Goal: Task Accomplishment & Management: Use online tool/utility

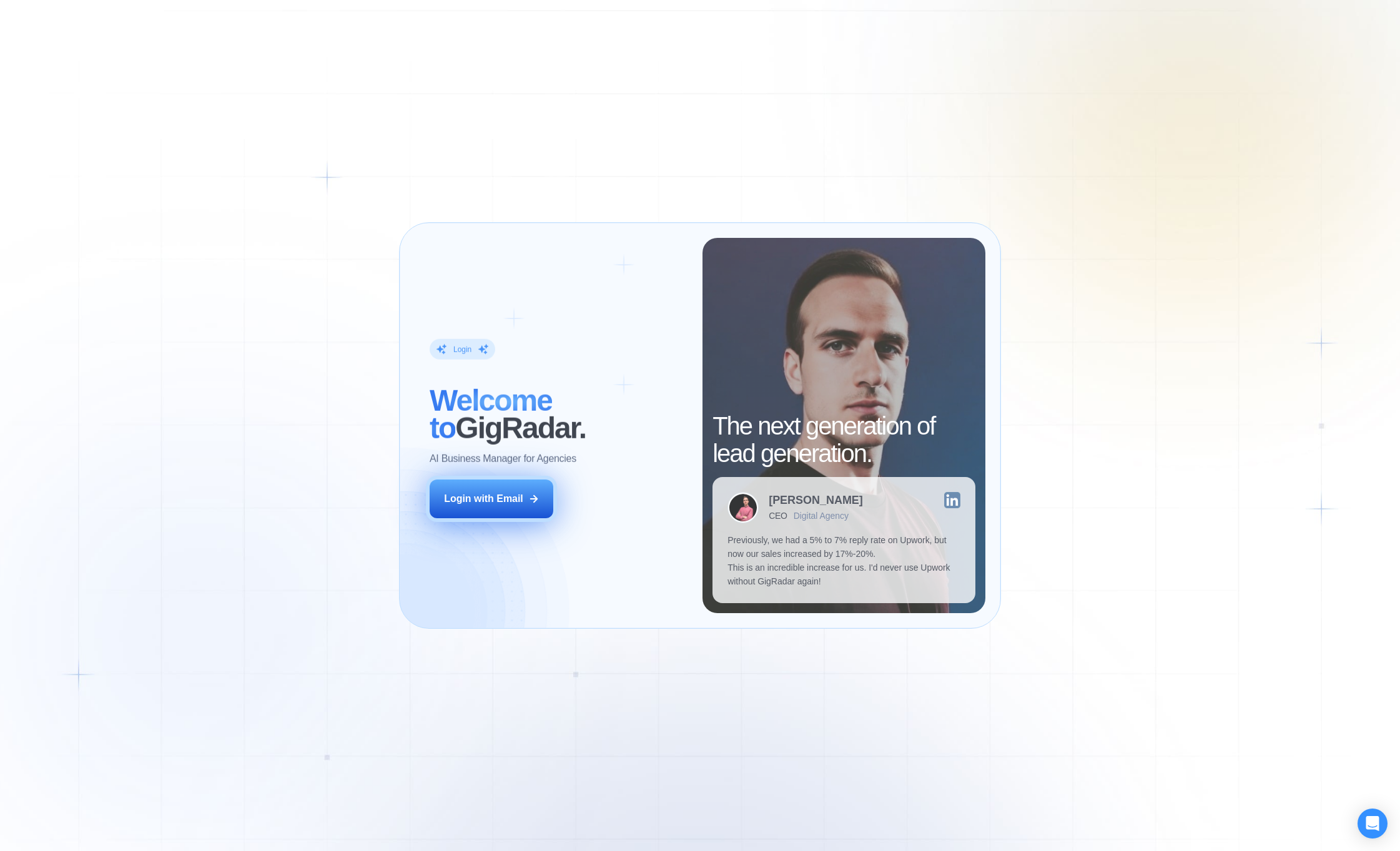
click at [473, 494] on div "Login with Email" at bounding box center [483, 498] width 79 height 13
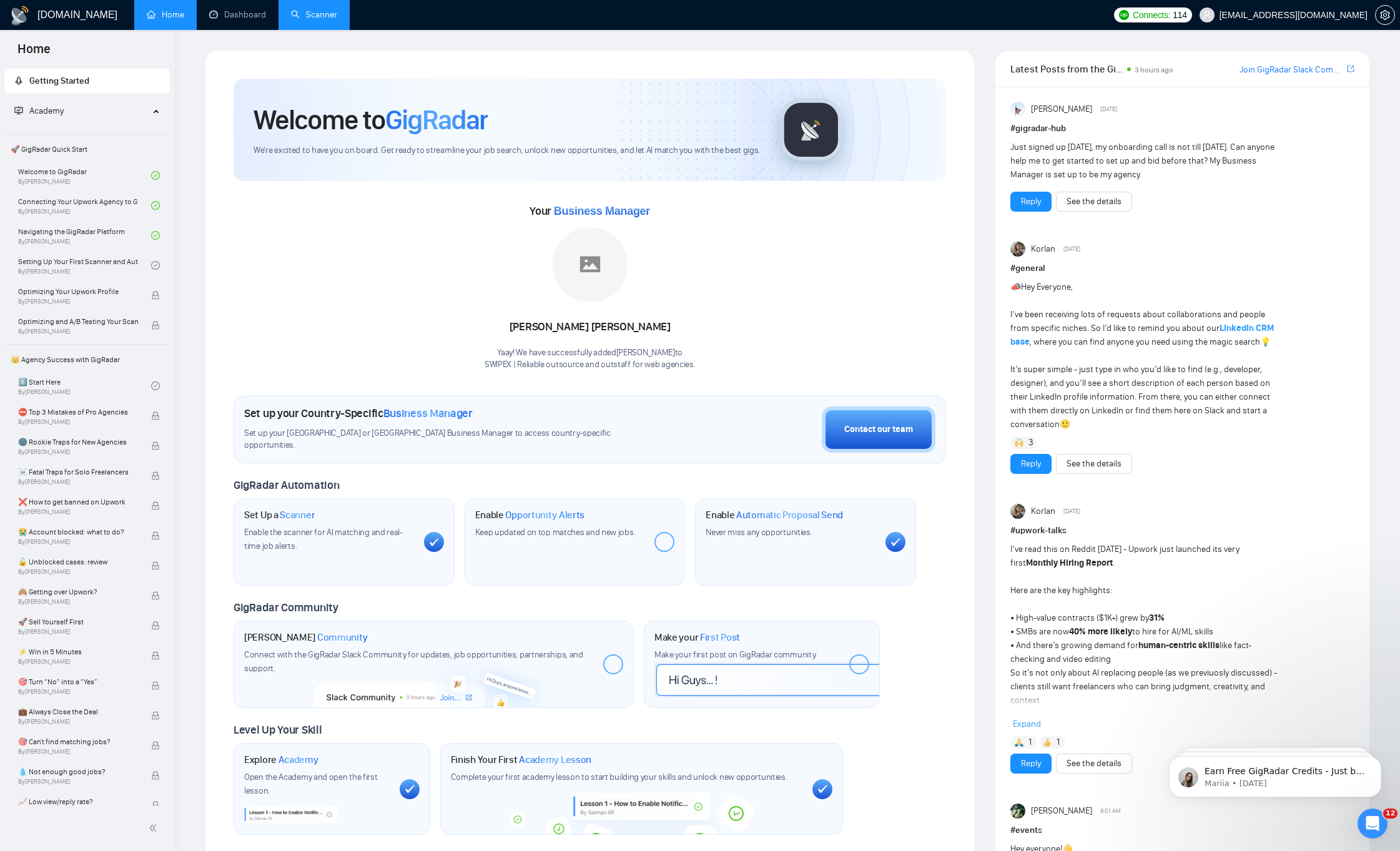
click at [308, 20] on link "Scanner" at bounding box center [314, 15] width 46 height 11
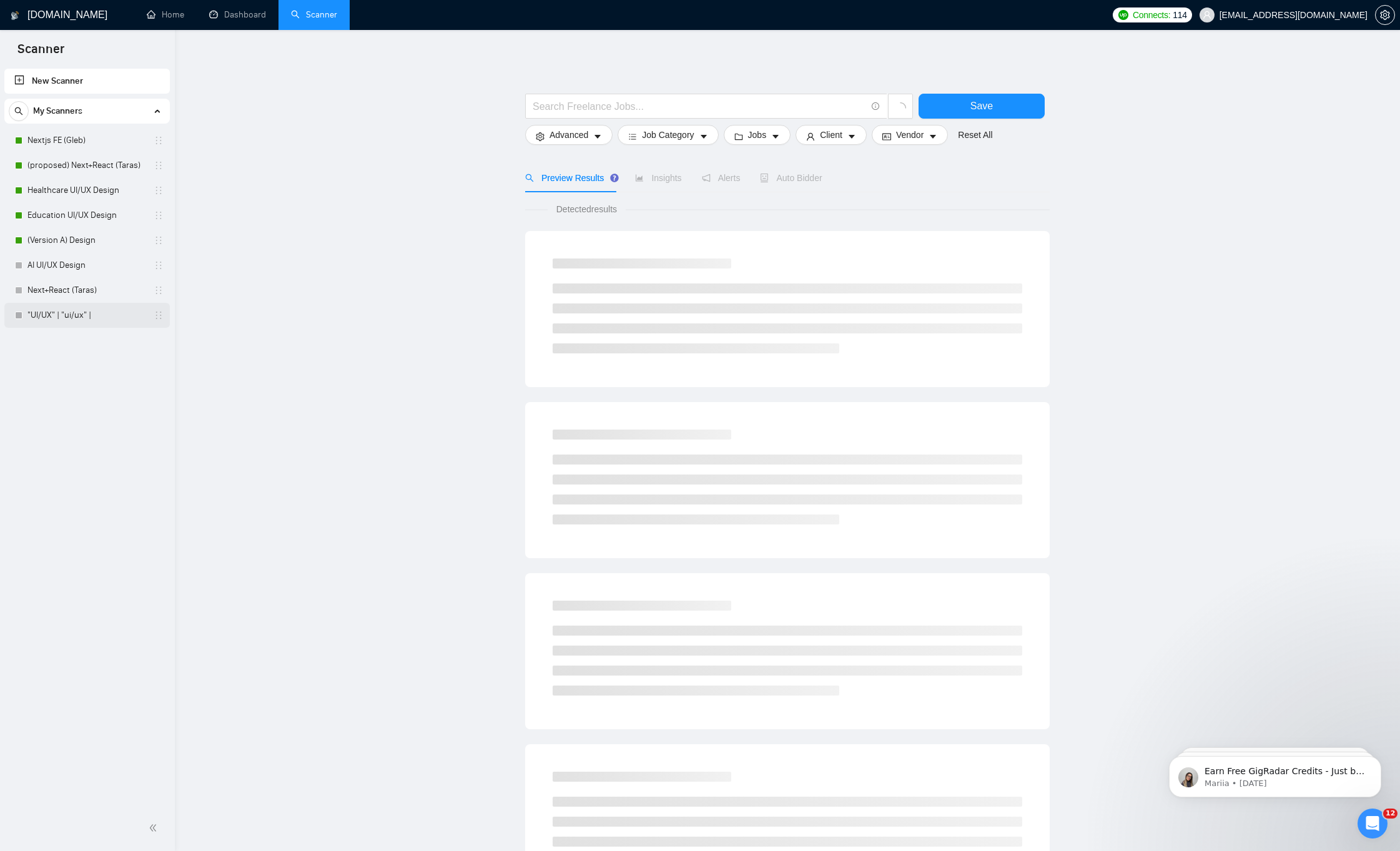
click at [56, 318] on link ""UI/UX" | "ui/ux" |" at bounding box center [87, 316] width 119 height 25
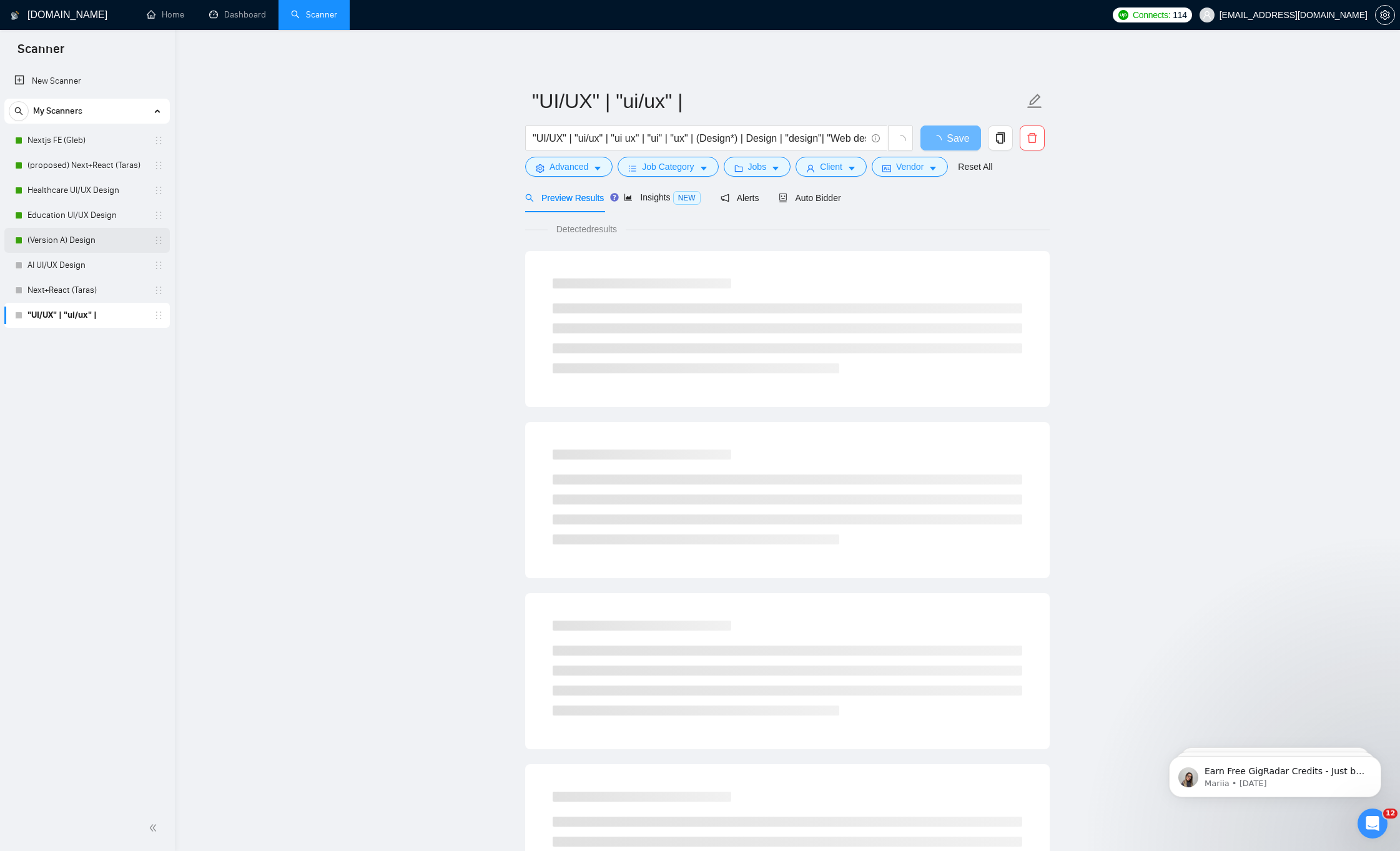
click at [59, 244] on link "(Version A) Design" at bounding box center [87, 240] width 119 height 25
